Goal: Check status: Check status

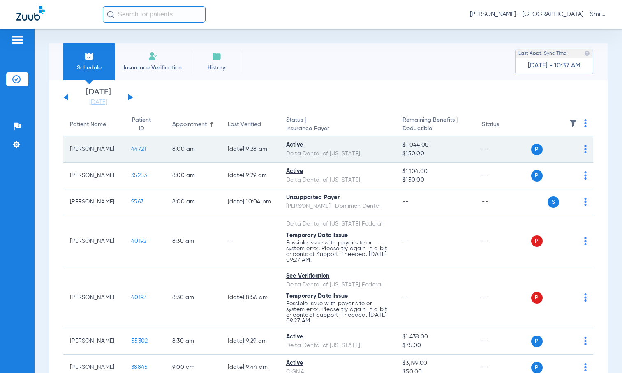
click at [131, 148] on span "44721" at bounding box center [138, 149] width 15 height 6
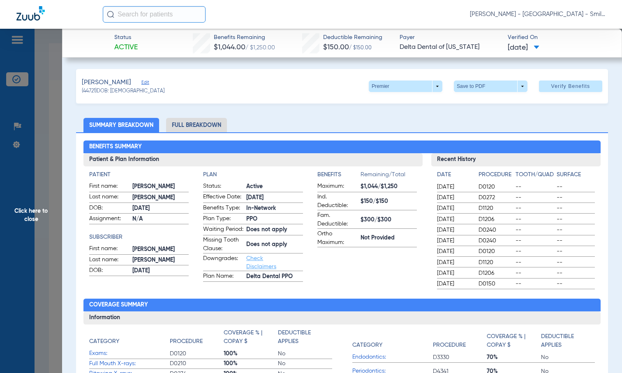
drag, startPoint x: 567, startPoint y: 120, endPoint x: 556, endPoint y: 123, distance: 11.9
click at [567, 120] on ul "Summary Breakdown Full Breakdown" at bounding box center [342, 125] width 532 height 14
click at [49, 139] on span "Click here to close" at bounding box center [31, 215] width 62 height 373
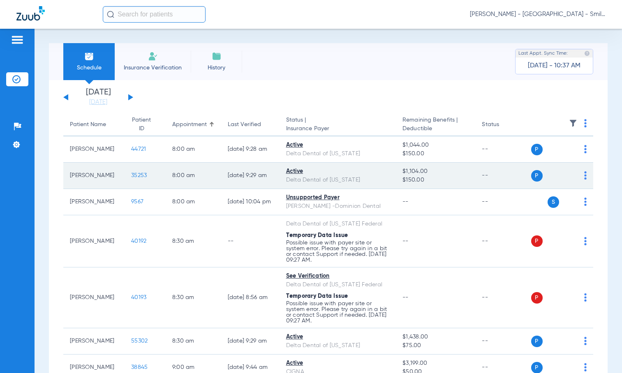
click at [131, 170] on td "35253" at bounding box center [145, 176] width 41 height 26
click at [131, 172] on td "35253" at bounding box center [145, 176] width 41 height 26
click at [131, 173] on span "35253" at bounding box center [139, 176] width 16 height 6
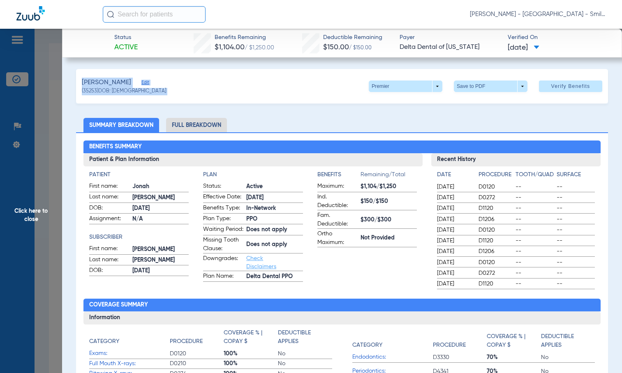
click at [78, 180] on div "Benefits Summary Patient & Plan Information Patient First name: [PERSON_NAME] L…" at bounding box center [342, 294] width 532 height 325
click at [38, 174] on span "Click here to close" at bounding box center [31, 215] width 62 height 373
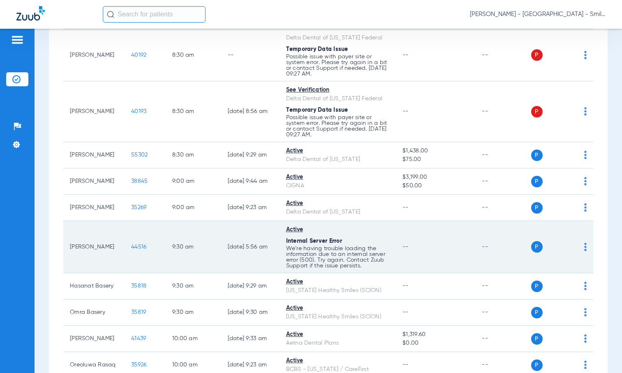
scroll to position [206, 0]
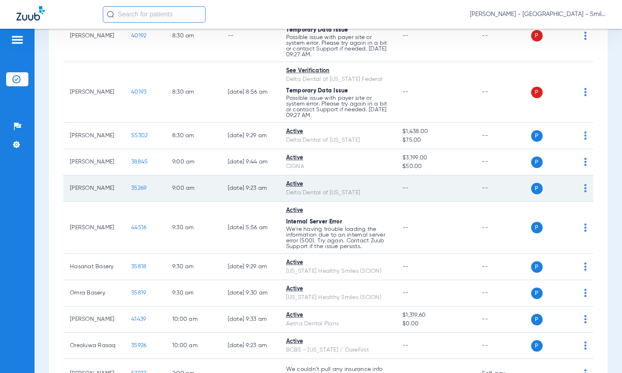
click at [131, 188] on span "35269" at bounding box center [138, 188] width 15 height 6
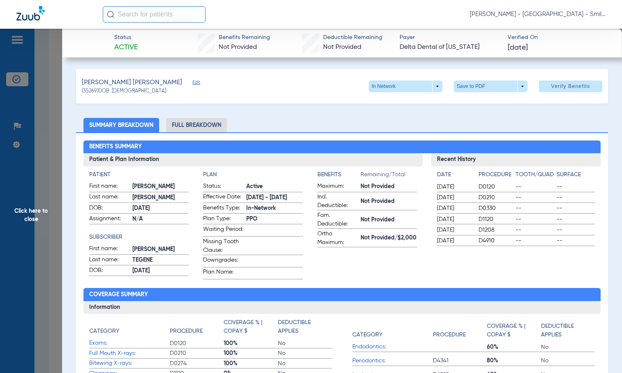
click at [46, 106] on span "Click here to close" at bounding box center [31, 215] width 62 height 373
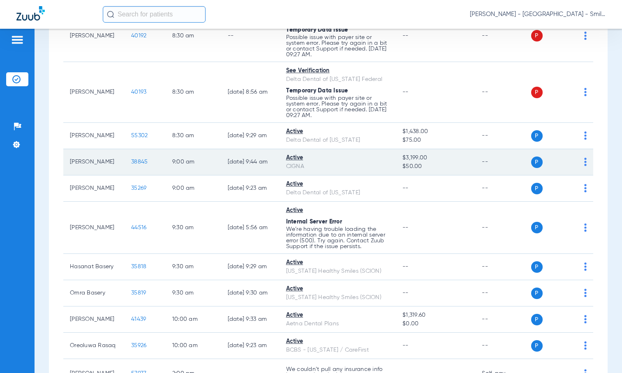
click at [131, 162] on span "38845" at bounding box center [139, 162] width 16 height 6
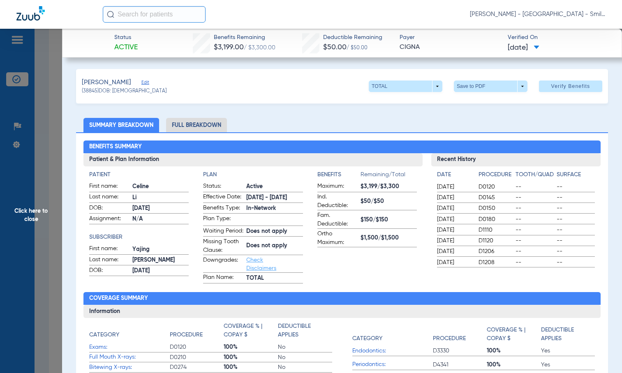
drag, startPoint x: 586, startPoint y: 121, endPoint x: 547, endPoint y: 131, distance: 40.6
click at [586, 121] on ul "Summary Breakdown Full Breakdown" at bounding box center [342, 125] width 532 height 14
click at [61, 111] on span "Click here to close" at bounding box center [31, 215] width 62 height 373
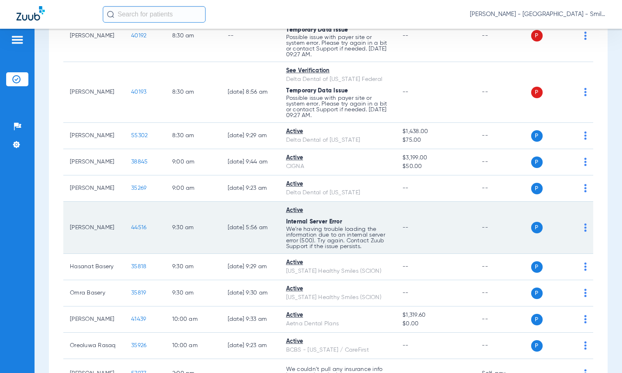
click at [134, 227] on span "44516" at bounding box center [138, 228] width 15 height 6
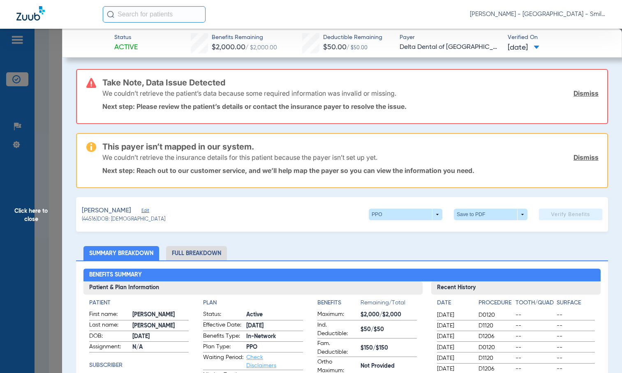
click at [61, 104] on span "Click here to close" at bounding box center [31, 215] width 62 height 373
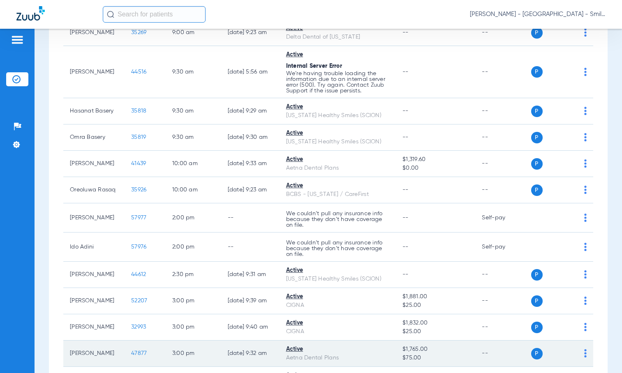
scroll to position [288, 0]
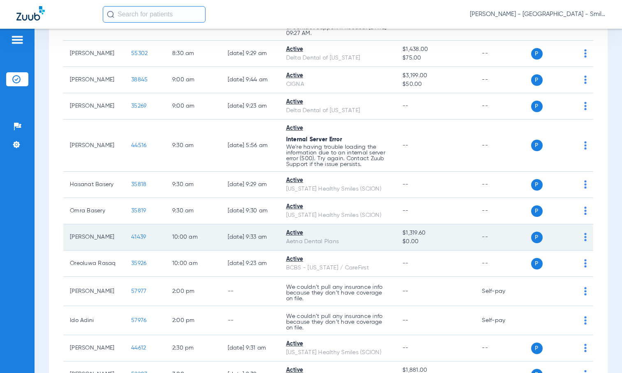
click at [131, 236] on span "41439" at bounding box center [138, 237] width 15 height 6
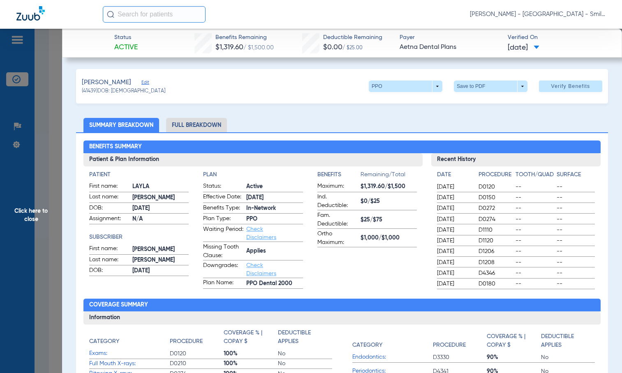
drag, startPoint x: 589, startPoint y: 106, endPoint x: 387, endPoint y: 120, distance: 202.0
click at [46, 110] on span "Click here to close" at bounding box center [31, 215] width 62 height 373
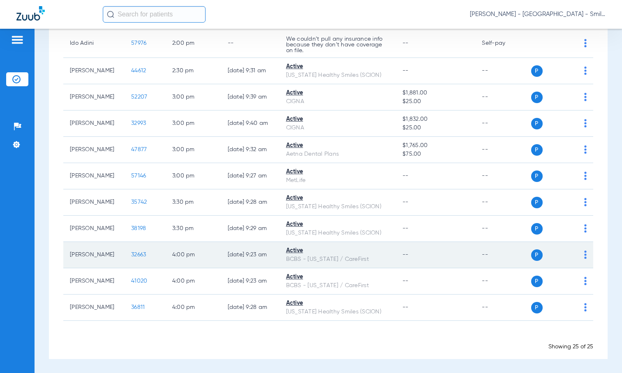
scroll to position [583, 0]
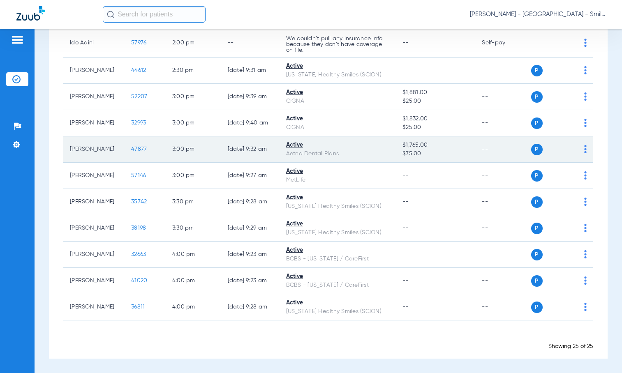
click at [131, 146] on span "47877" at bounding box center [139, 149] width 16 height 6
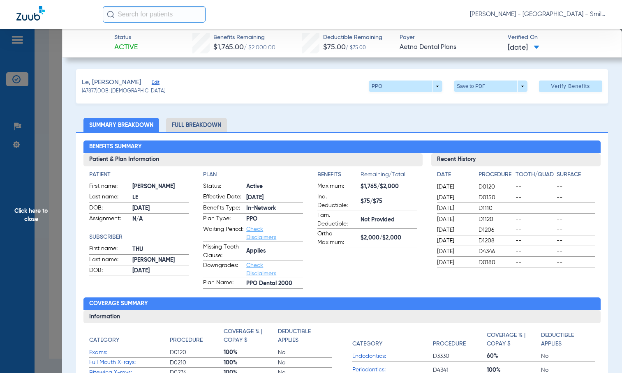
click at [54, 149] on span "Click here to close" at bounding box center [31, 215] width 62 height 373
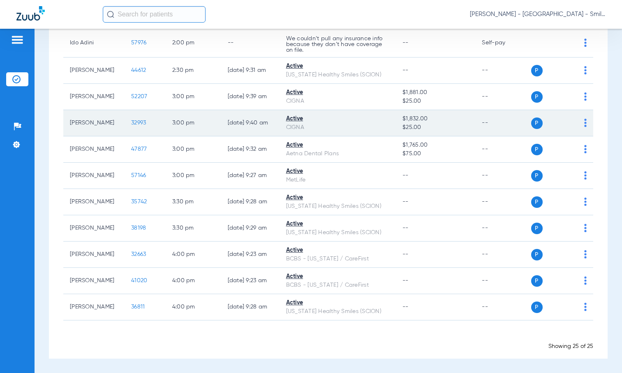
click at [131, 120] on span "32993" at bounding box center [138, 123] width 15 height 6
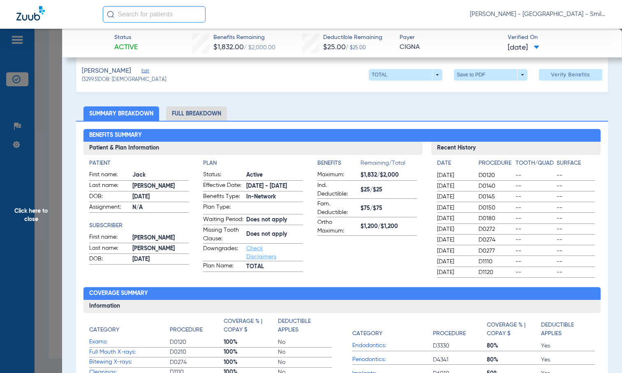
scroll to position [0, 0]
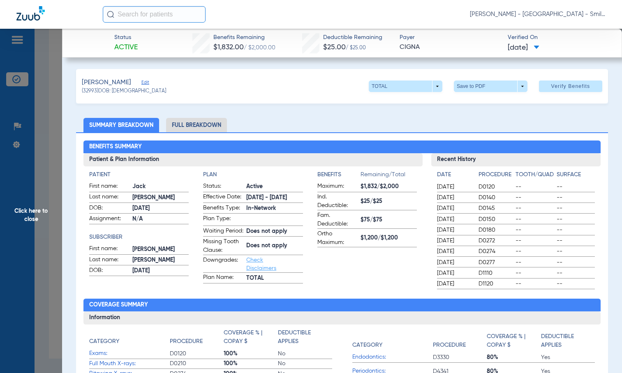
click at [46, 100] on span "Click here to close" at bounding box center [31, 215] width 62 height 373
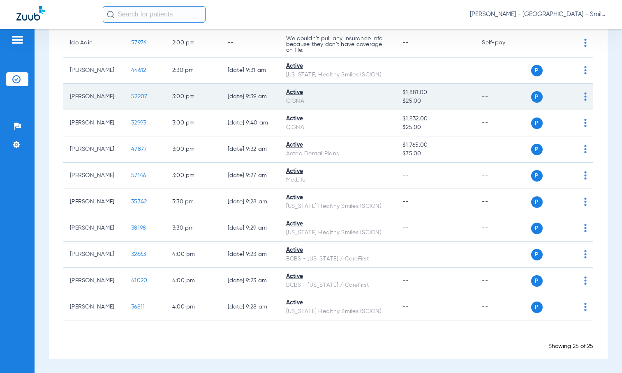
click at [131, 94] on span "52207" at bounding box center [139, 97] width 16 height 6
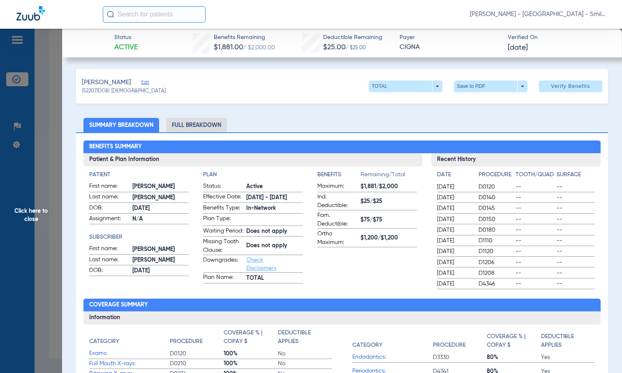
click at [563, 126] on ul "Summary Breakdown Full Breakdown" at bounding box center [342, 125] width 532 height 14
drag, startPoint x: 38, startPoint y: 120, endPoint x: 50, endPoint y: 127, distance: 13.7
click at [38, 121] on span "Click here to close" at bounding box center [31, 215] width 62 height 373
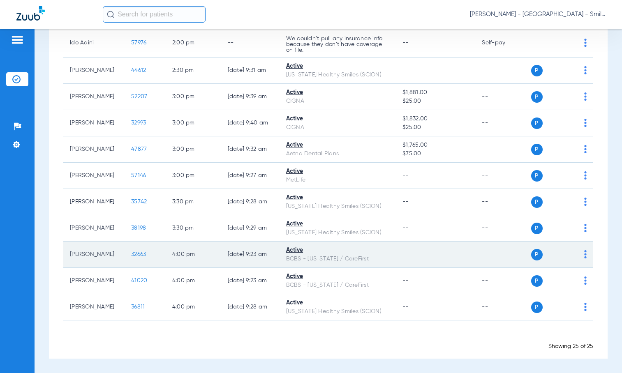
click at [134, 256] on span "32663" at bounding box center [138, 255] width 15 height 6
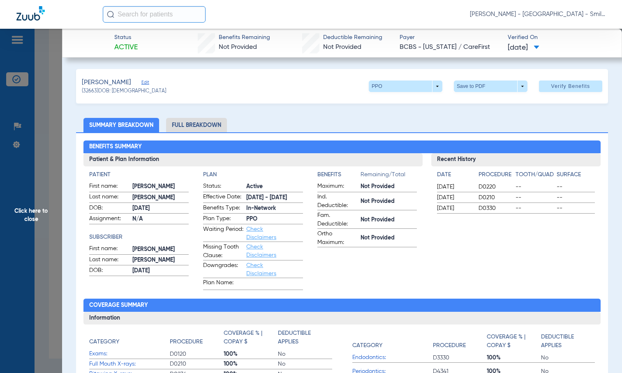
click at [588, 137] on div "Benefits Summary Patient & Plan Information Patient First name: [PERSON_NAME] L…" at bounding box center [342, 294] width 532 height 325
click at [76, 157] on div "Benefits Summary Patient & Plan Information Patient First name: [PERSON_NAME] L…" at bounding box center [342, 294] width 532 height 325
click at [55, 171] on span "Click here to close" at bounding box center [31, 215] width 62 height 373
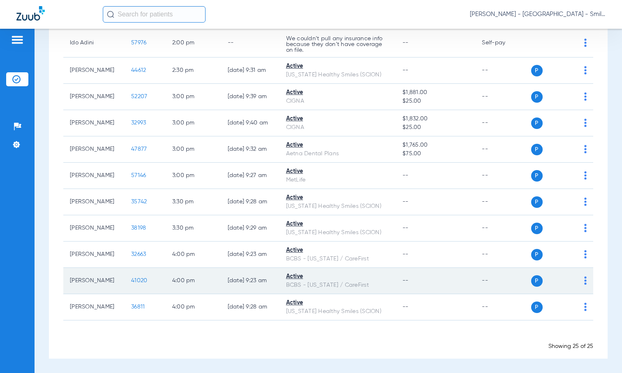
click at [137, 280] on td "41020" at bounding box center [145, 281] width 41 height 26
click at [131, 281] on span "41020" at bounding box center [139, 281] width 16 height 6
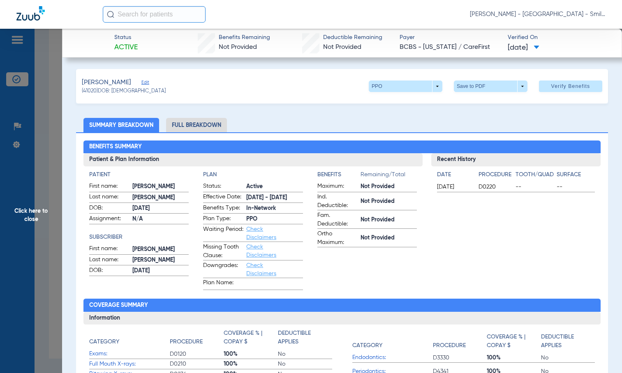
drag, startPoint x: 582, startPoint y: 57, endPoint x: 573, endPoint y: 58, distance: 8.3
click at [582, 57] on div "Status Active Benefits Remaining Not Provided Deductible Remaining Not Provided…" at bounding box center [342, 43] width 560 height 29
